Goal: Find contact information: Find contact information

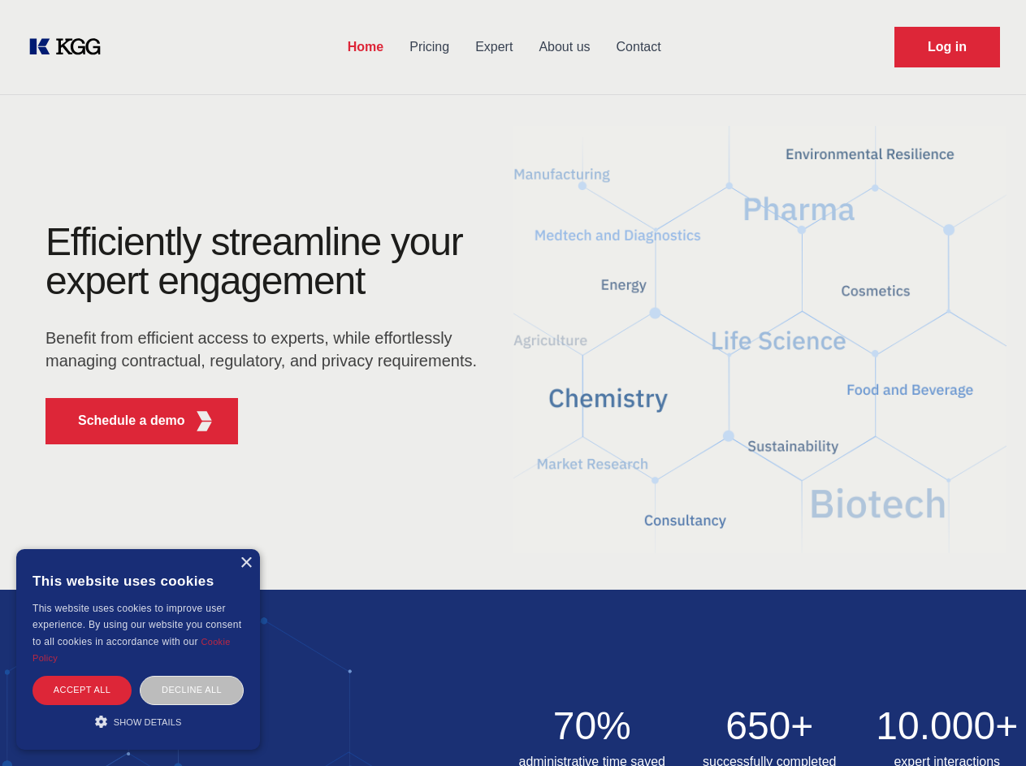
click at [513, 383] on div "Efficiently streamline your expert engagement Benefit from efficient access to …" at bounding box center [266, 340] width 494 height 235
click at [122, 421] on p "Schedule a demo" at bounding box center [131, 420] width 107 height 19
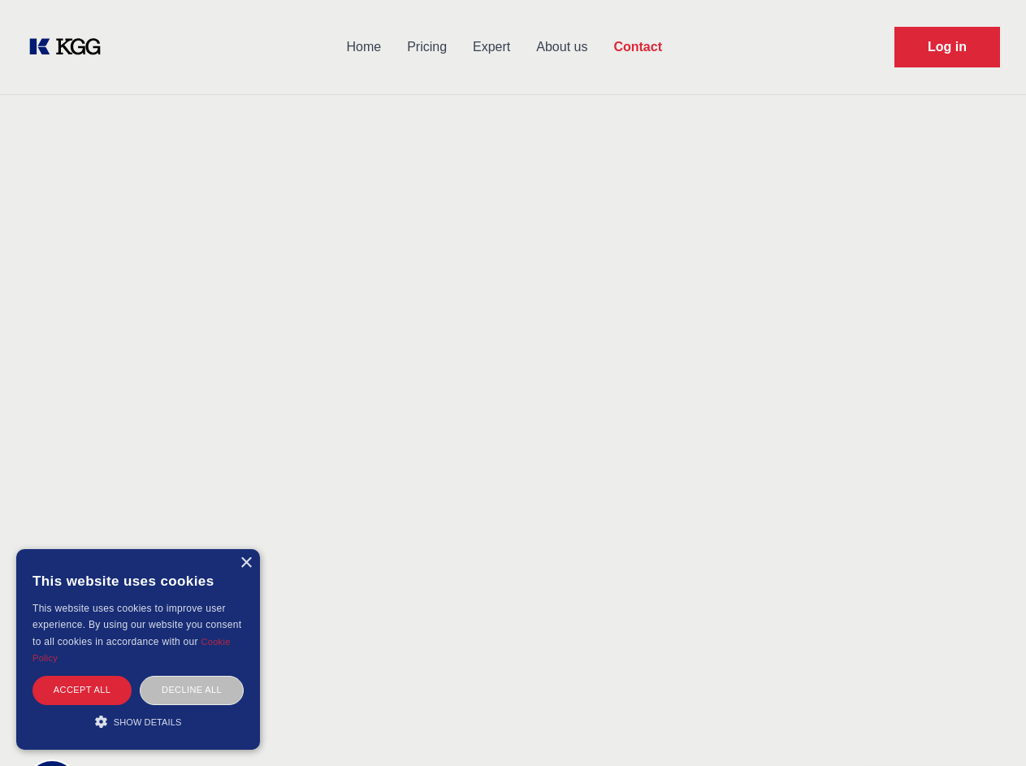
click at [245, 563] on div "× This website uses cookies This website uses cookies to improve user experienc…" at bounding box center [138, 649] width 244 height 201
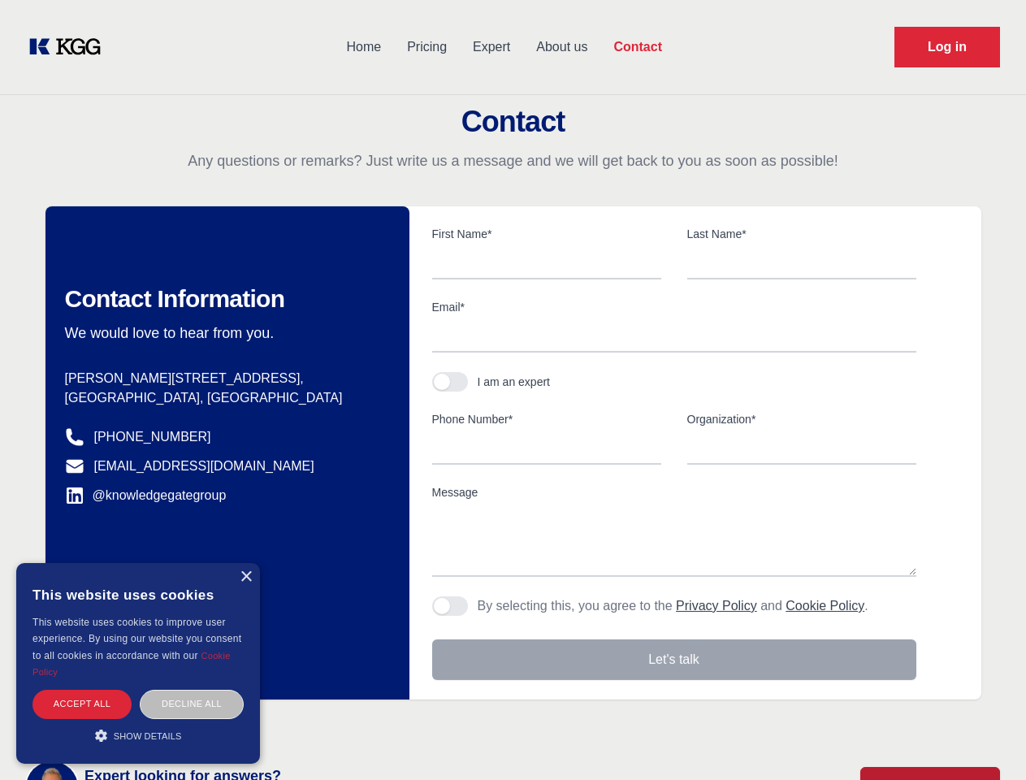
click at [82, 690] on div "Accept all" at bounding box center [81, 704] width 99 height 28
click at [192, 690] on div "Decline all" at bounding box center [192, 704] width 104 height 28
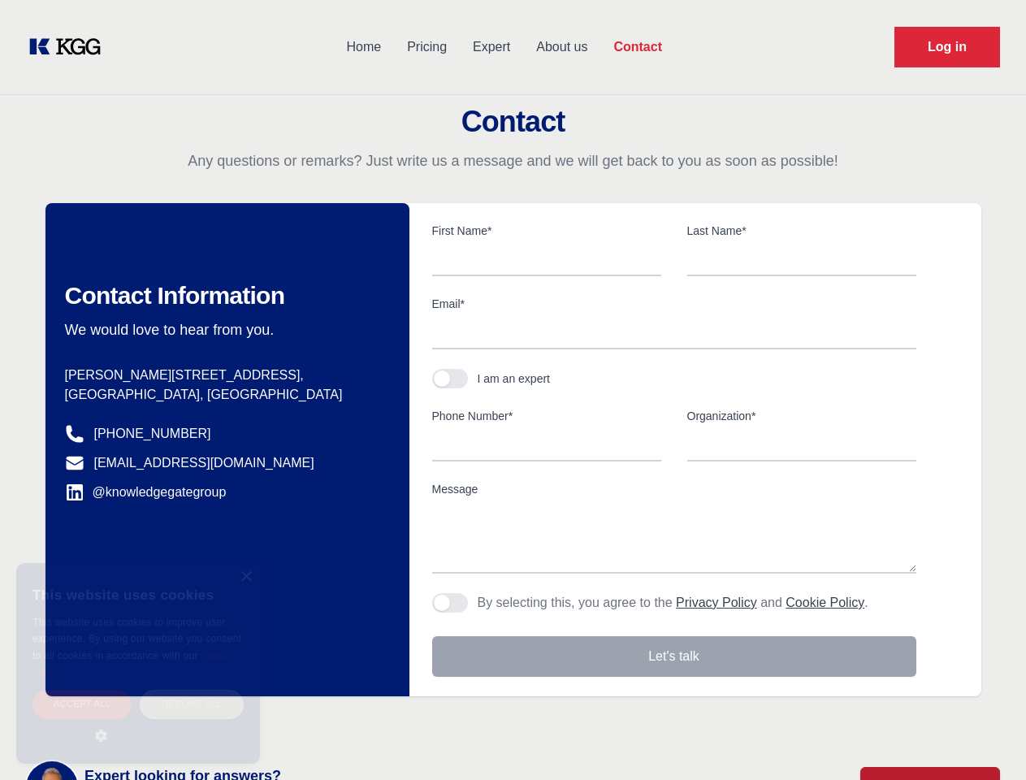
click at [138, 721] on main "Contact Any questions or remarks? Just write us a message and we will get back …" at bounding box center [513, 423] width 1026 height 846
